Goal: Task Accomplishment & Management: Complete application form

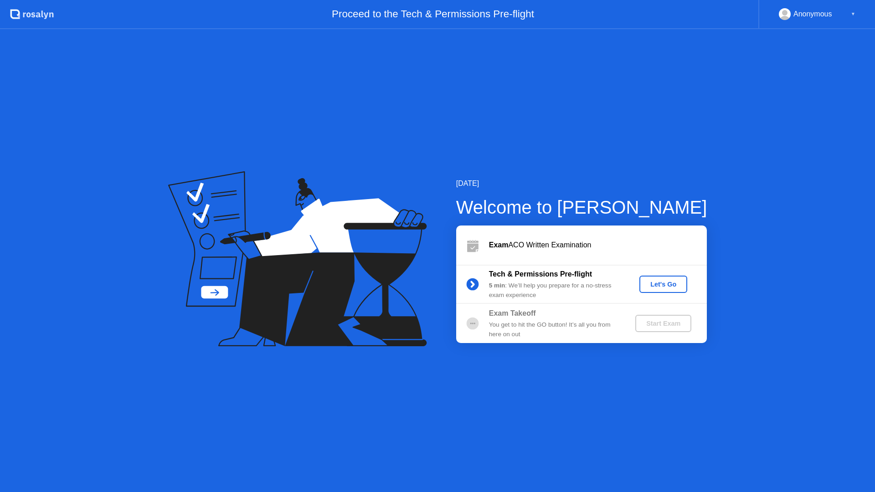
click at [666, 281] on div "Let's Go" at bounding box center [663, 284] width 41 height 7
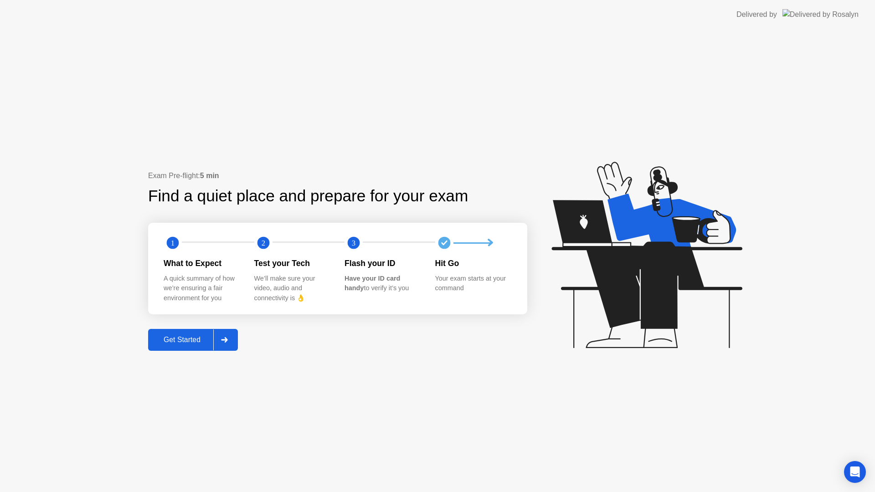
click at [192, 342] on div "Get Started" at bounding box center [182, 340] width 62 height 8
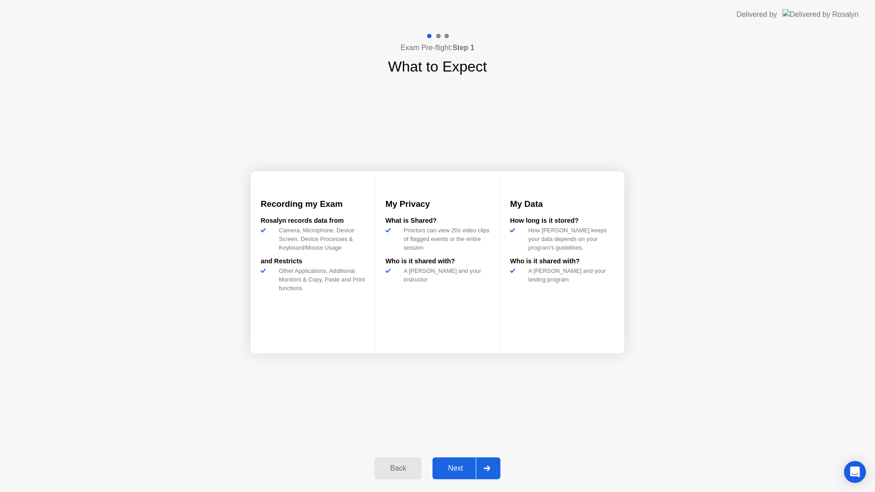
click at [469, 466] on div "Next" at bounding box center [455, 468] width 41 height 8
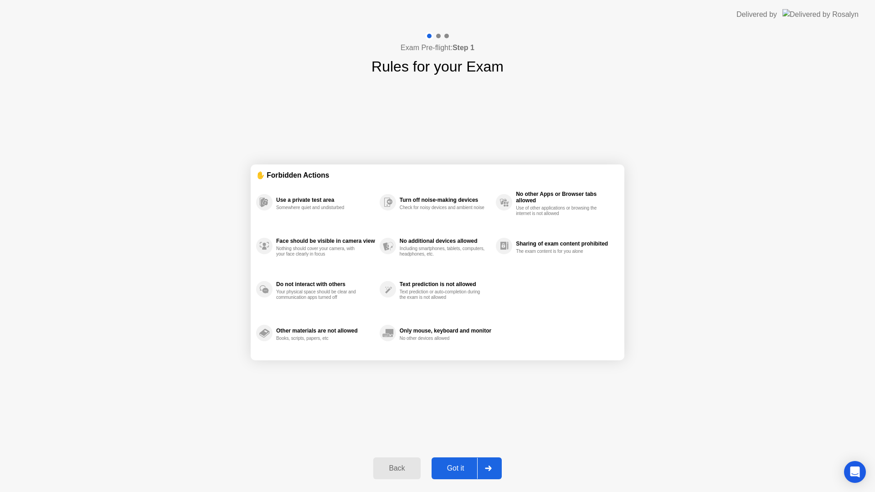
click at [464, 469] on div "Got it" at bounding box center [455, 468] width 43 height 8
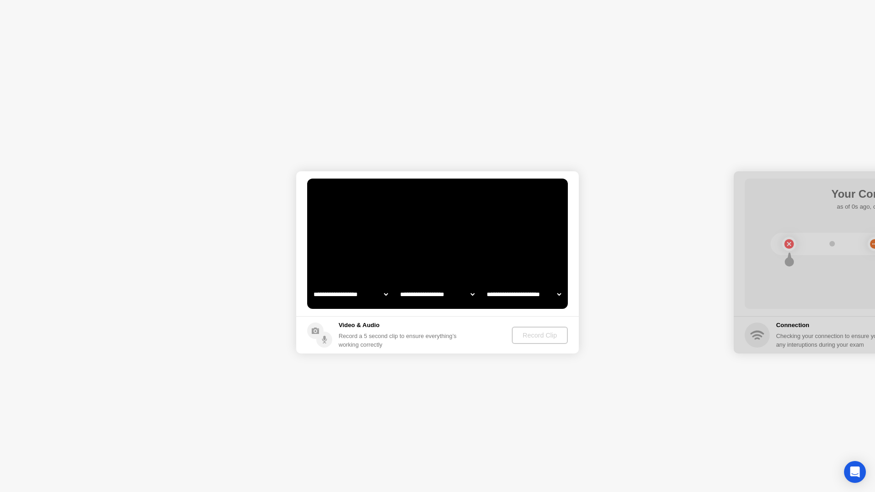
select select "**********"
select select "*******"
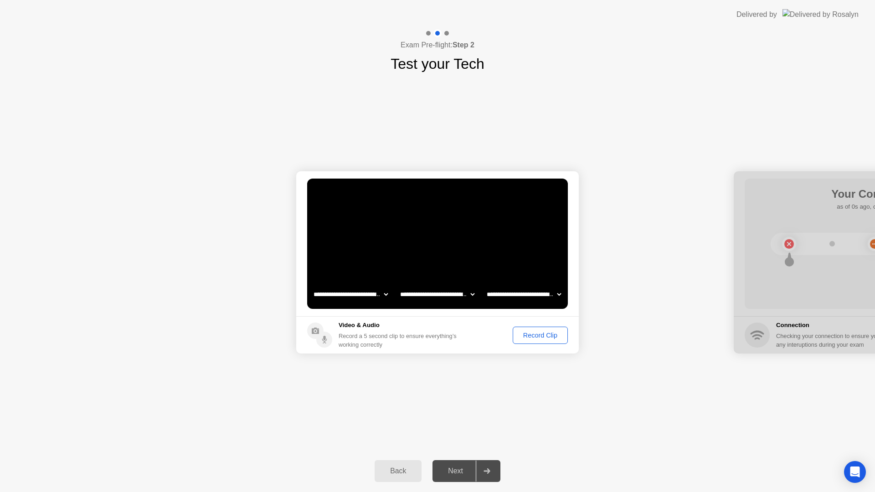
click at [533, 338] on div "Record Clip" at bounding box center [540, 335] width 49 height 7
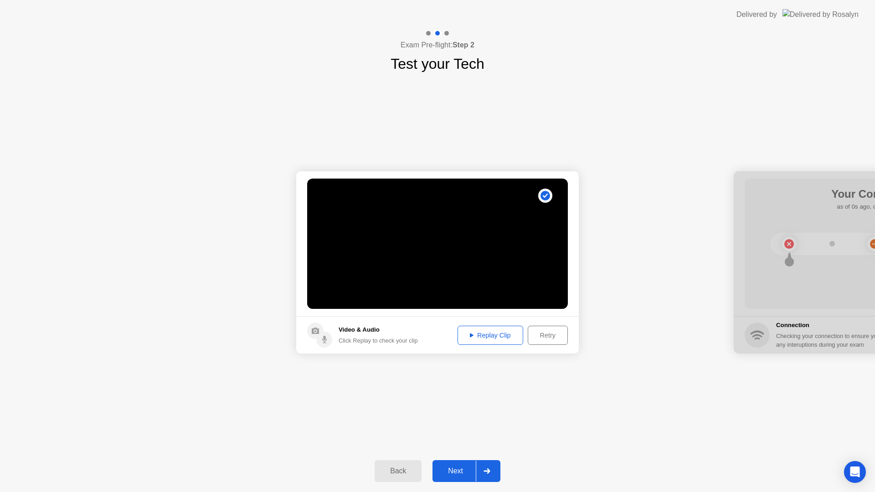
click at [485, 335] on div "Replay Clip" at bounding box center [490, 335] width 59 height 7
click at [464, 470] on div "Next" at bounding box center [455, 471] width 41 height 8
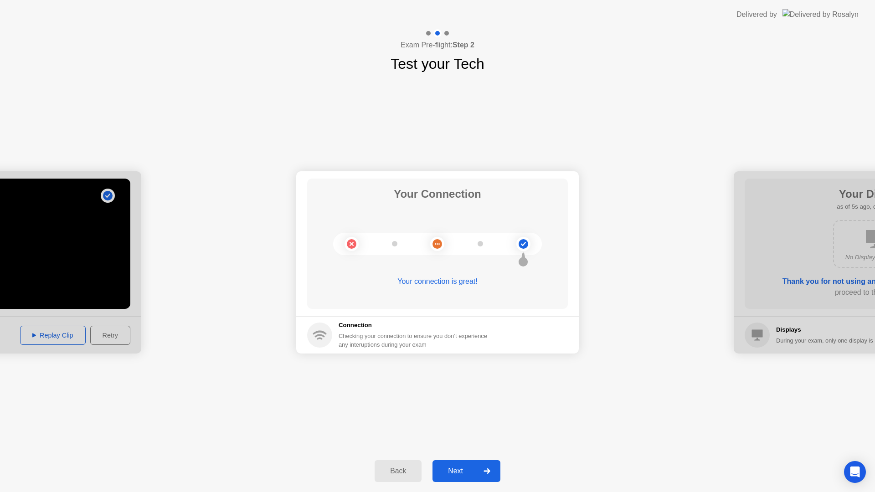
click at [469, 471] on div "Next" at bounding box center [455, 471] width 41 height 8
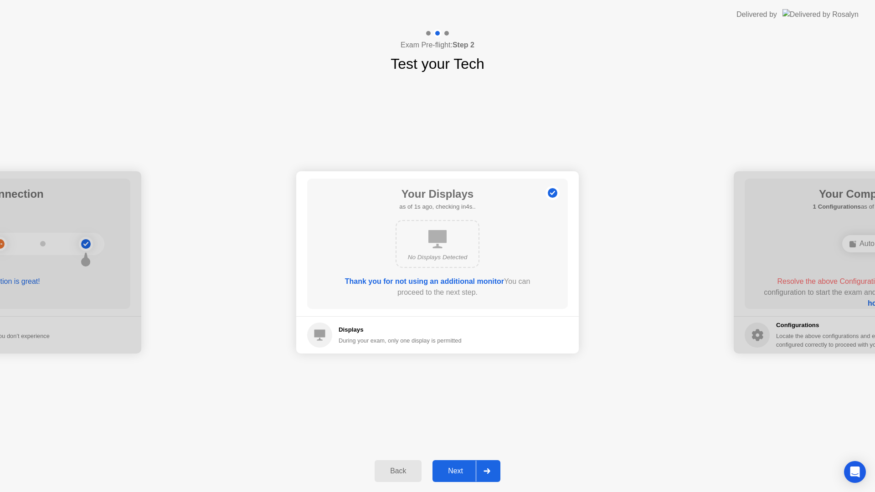
click at [461, 471] on div "Next" at bounding box center [455, 471] width 41 height 8
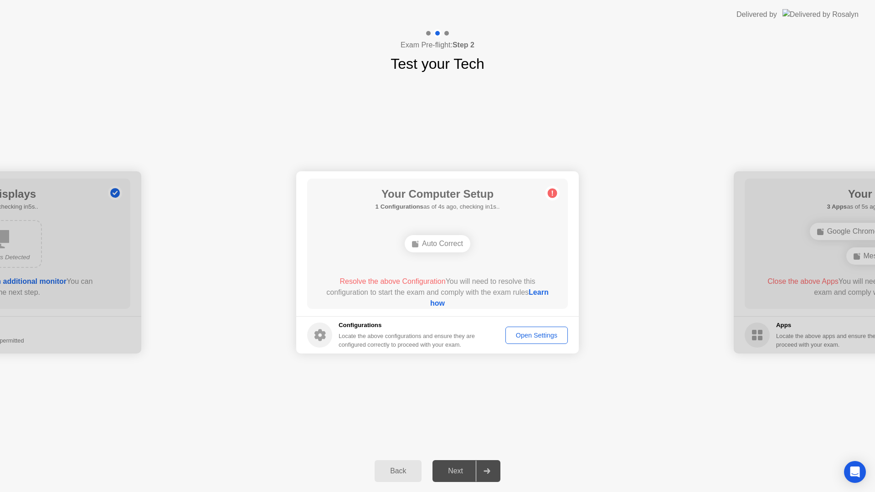
click at [532, 335] on div "Open Settings" at bounding box center [537, 335] width 56 height 7
click at [554, 192] on circle at bounding box center [553, 194] width 10 height 10
click at [530, 338] on div "Open Settings" at bounding box center [537, 335] width 56 height 7
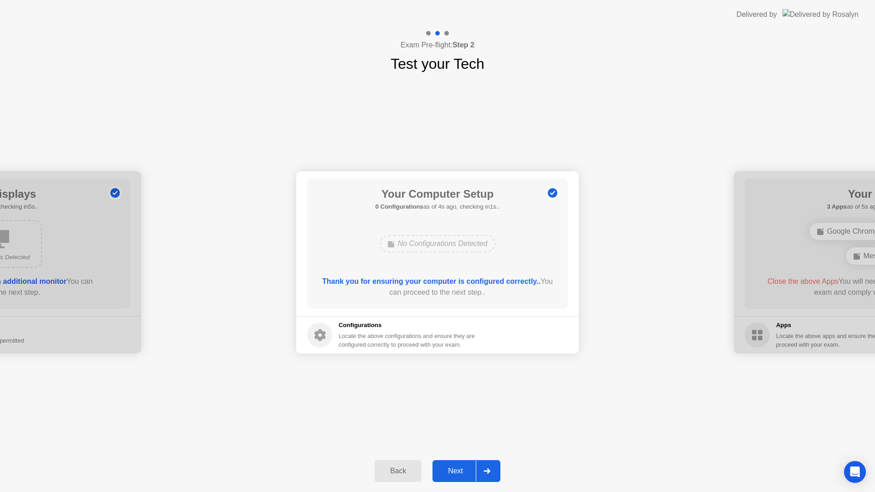
click at [459, 469] on div "Next" at bounding box center [455, 471] width 41 height 8
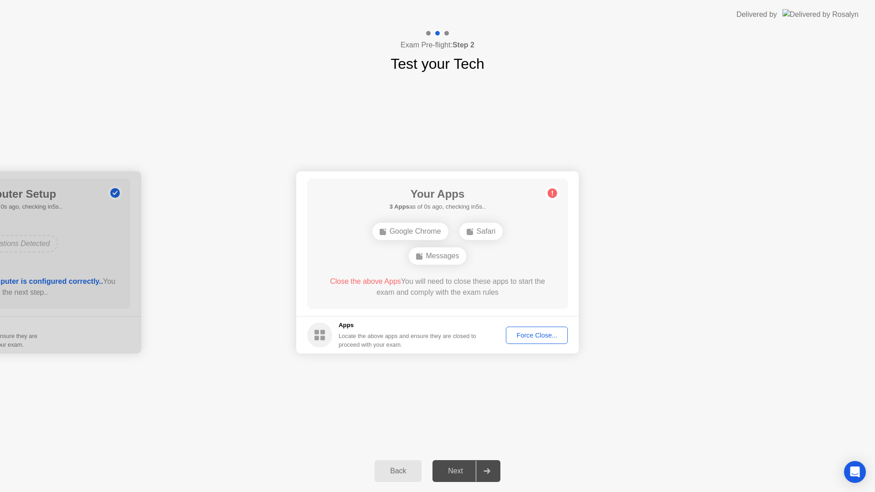
click at [528, 335] on div "Force Close..." at bounding box center [537, 335] width 56 height 7
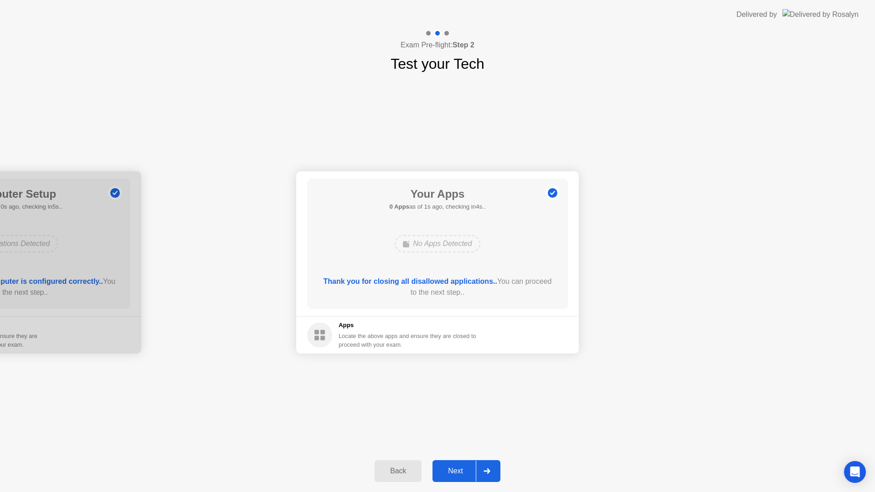
click at [456, 472] on div "Next" at bounding box center [455, 471] width 41 height 8
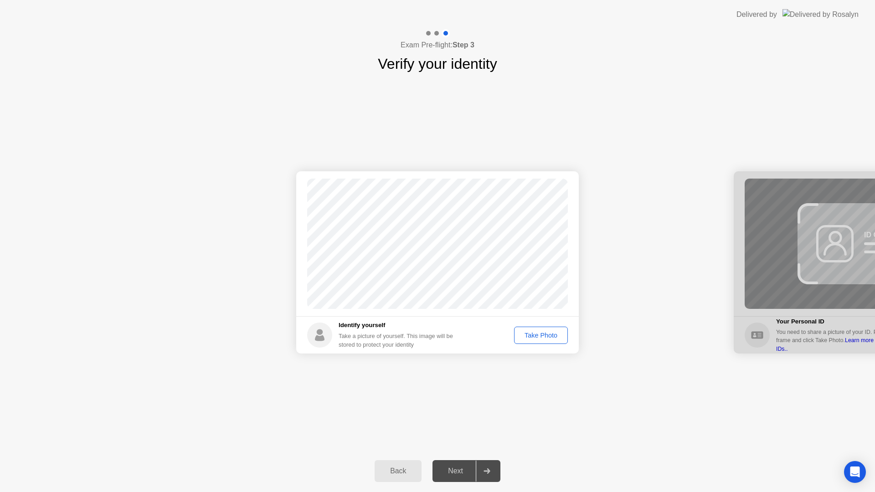
click at [538, 337] on div "Take Photo" at bounding box center [540, 335] width 47 height 7
click at [460, 473] on div "Next" at bounding box center [455, 471] width 41 height 8
